Goal: Task Accomplishment & Management: Complete application form

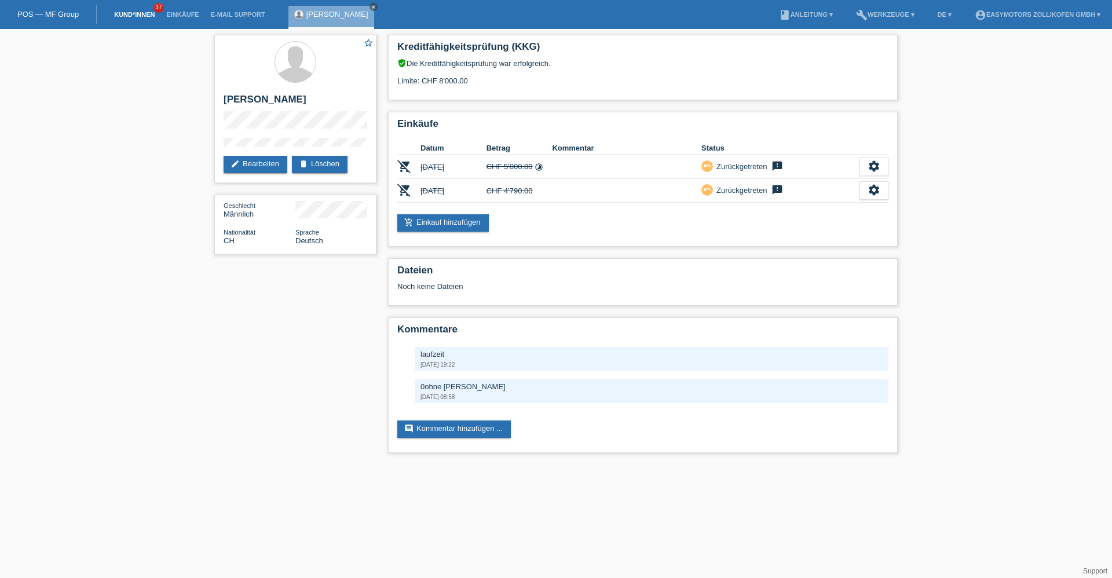
click at [138, 16] on link "Kund*innen" at bounding box center [134, 14] width 52 height 7
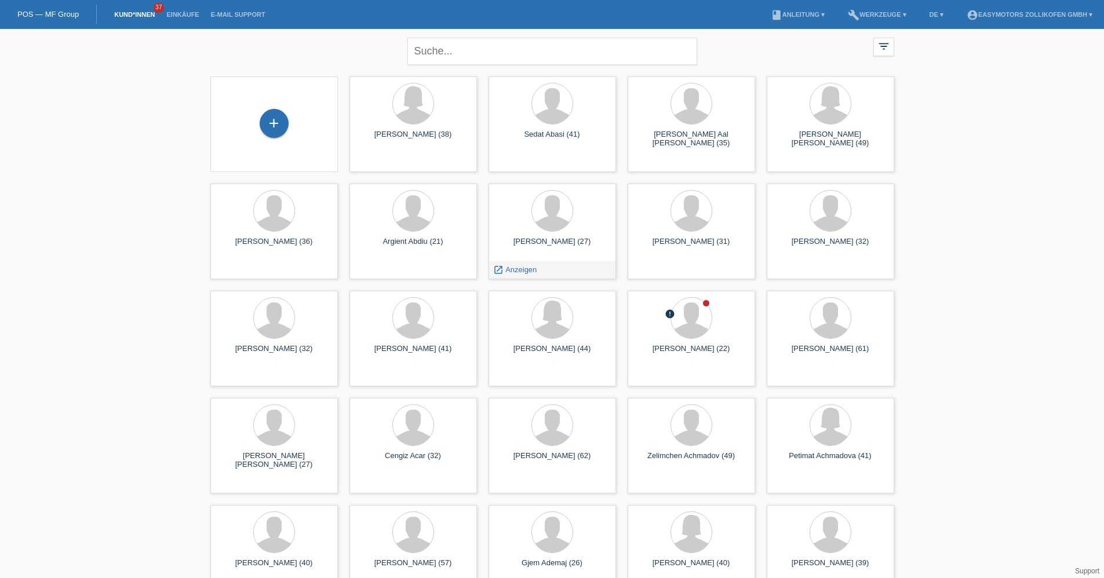
drag, startPoint x: 0, startPoint y: 0, endPoint x: 278, endPoint y: 105, distance: 296.9
click at [278, 105] on div "+" at bounding box center [273, 124] width 127 height 96
click at [276, 121] on div "+" at bounding box center [274, 123] width 29 height 29
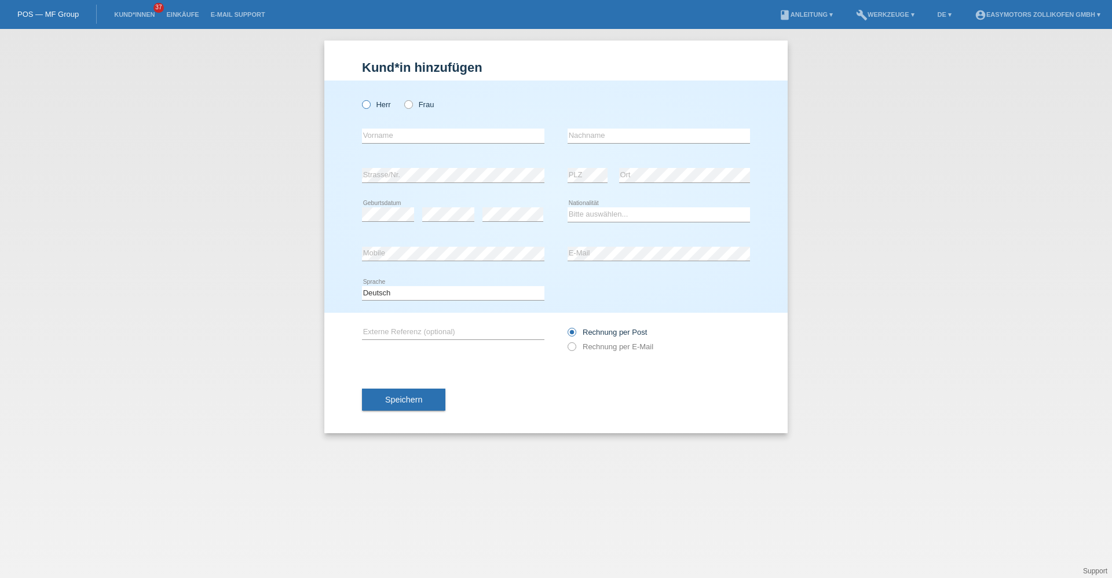
click at [360, 98] on icon at bounding box center [360, 98] width 0 height 0
click at [364, 105] on input "Herr" at bounding box center [366, 104] width 8 height 8
radio input "true"
click at [388, 132] on input "text" at bounding box center [453, 136] width 183 height 14
type input "El Bhalul"
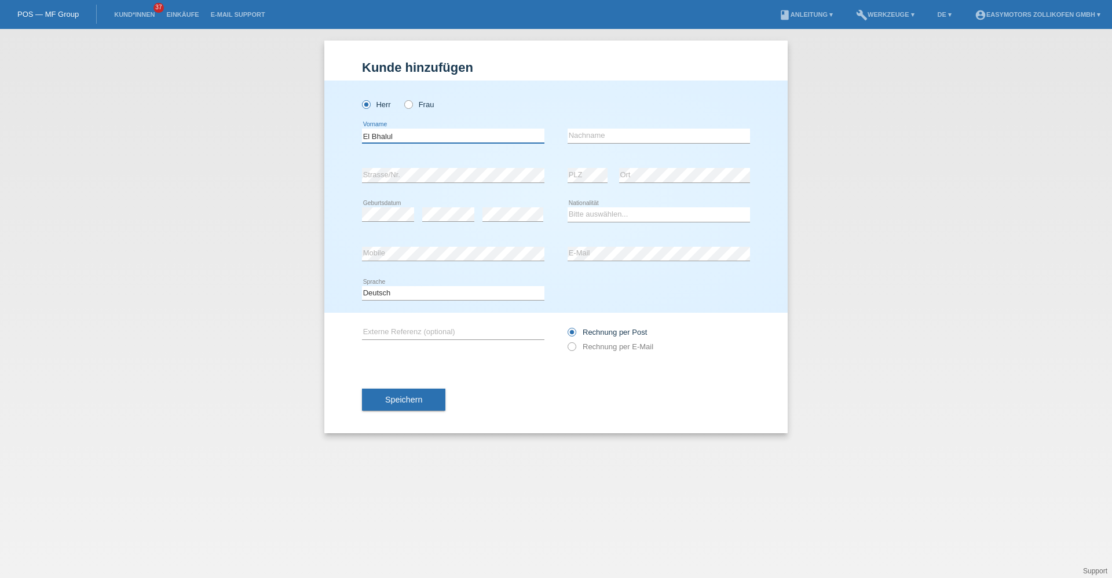
drag, startPoint x: 426, startPoint y: 140, endPoint x: 315, endPoint y: 137, distance: 111.3
click at [315, 137] on div "Kund*in hinzufügen Kunde hinzufügen Kundin hinzufügen Herr Frau El Bhalul error…" at bounding box center [556, 303] width 1112 height 549
type input "Ali Salem"
click at [600, 133] on input "text" at bounding box center [659, 136] width 183 height 14
type input "El Bahoul"
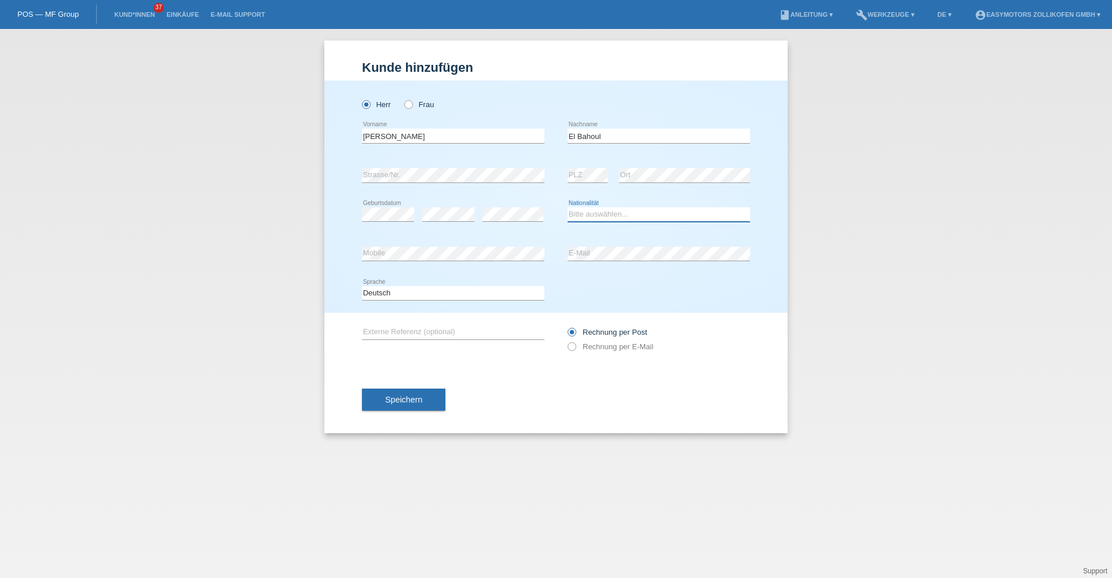
click at [615, 212] on select "Bitte auswählen... Schweiz Deutschland Liechtenstein Österreich ------------ Af…" at bounding box center [659, 214] width 183 height 14
select select "ES"
click at [556, 263] on div "Herr Frau Ali Salem error Vorname" at bounding box center [555, 197] width 463 height 232
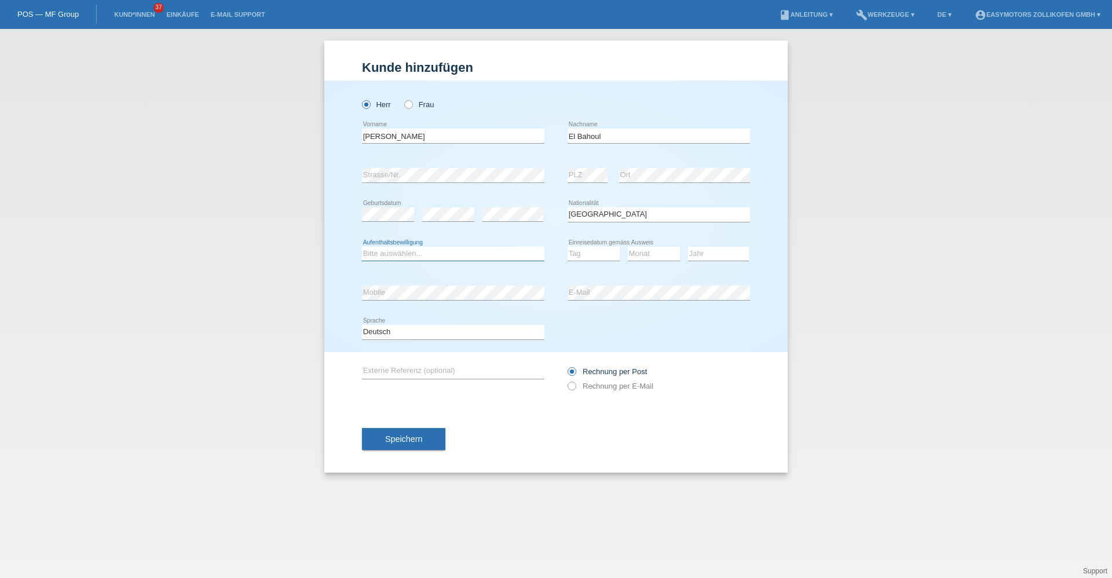
click at [462, 255] on select "Bitte auswählen... C B B - Flüchtlingsstatus Andere" at bounding box center [453, 254] width 183 height 14
select select "O"
click at [362, 247] on select "Bitte auswählen... C B B - Flüchtlingsstatus Andere" at bounding box center [453, 254] width 183 height 14
click at [440, 253] on select "Bitte auswählen... C B B - Flüchtlingsstatus Andere" at bounding box center [453, 254] width 183 height 14
